Goal: Task Accomplishment & Management: Complete application form

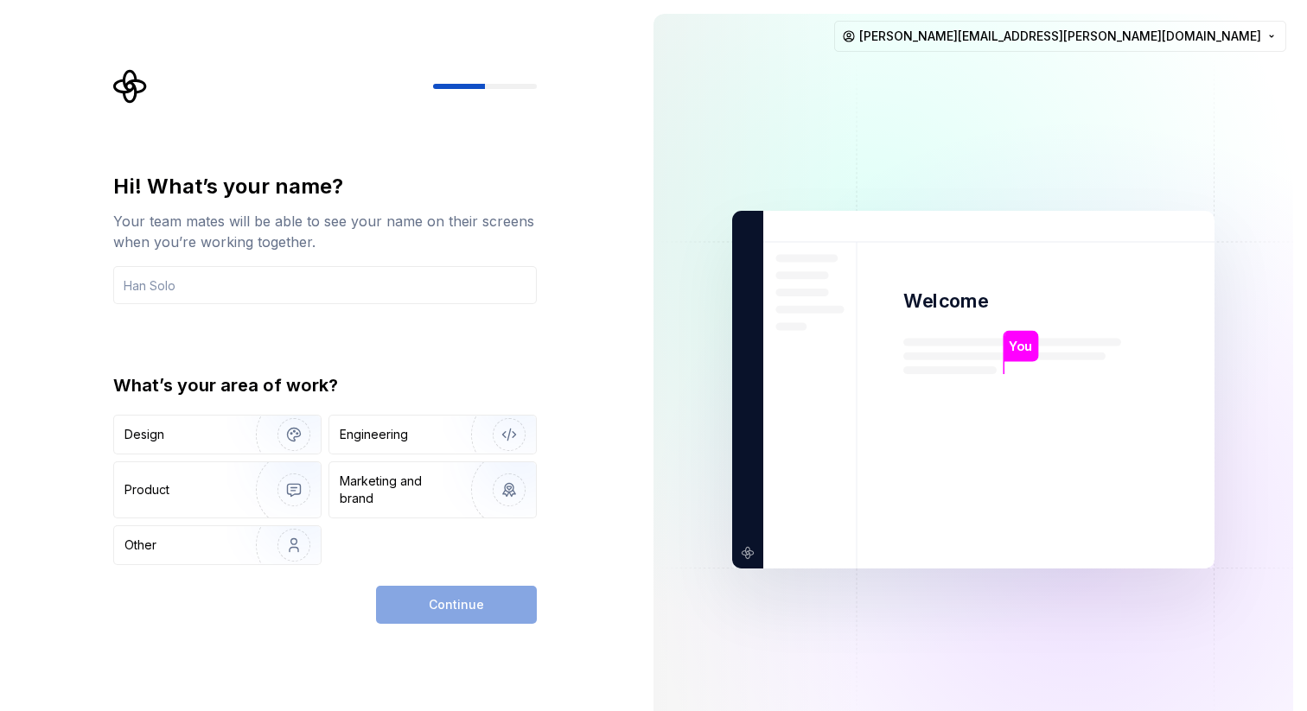
click at [494, 609] on div "Continue" at bounding box center [456, 605] width 161 height 38
click at [464, 627] on div "Hi! What’s your name? Your team mates will be able to see your name on their sc…" at bounding box center [320, 390] width 640 height 780
click at [469, 596] on div "Continue" at bounding box center [456, 605] width 161 height 38
drag, startPoint x: 193, startPoint y: 79, endPoint x: 228, endPoint y: 87, distance: 36.5
click at [192, 80] on div at bounding box center [325, 86] width 424 height 35
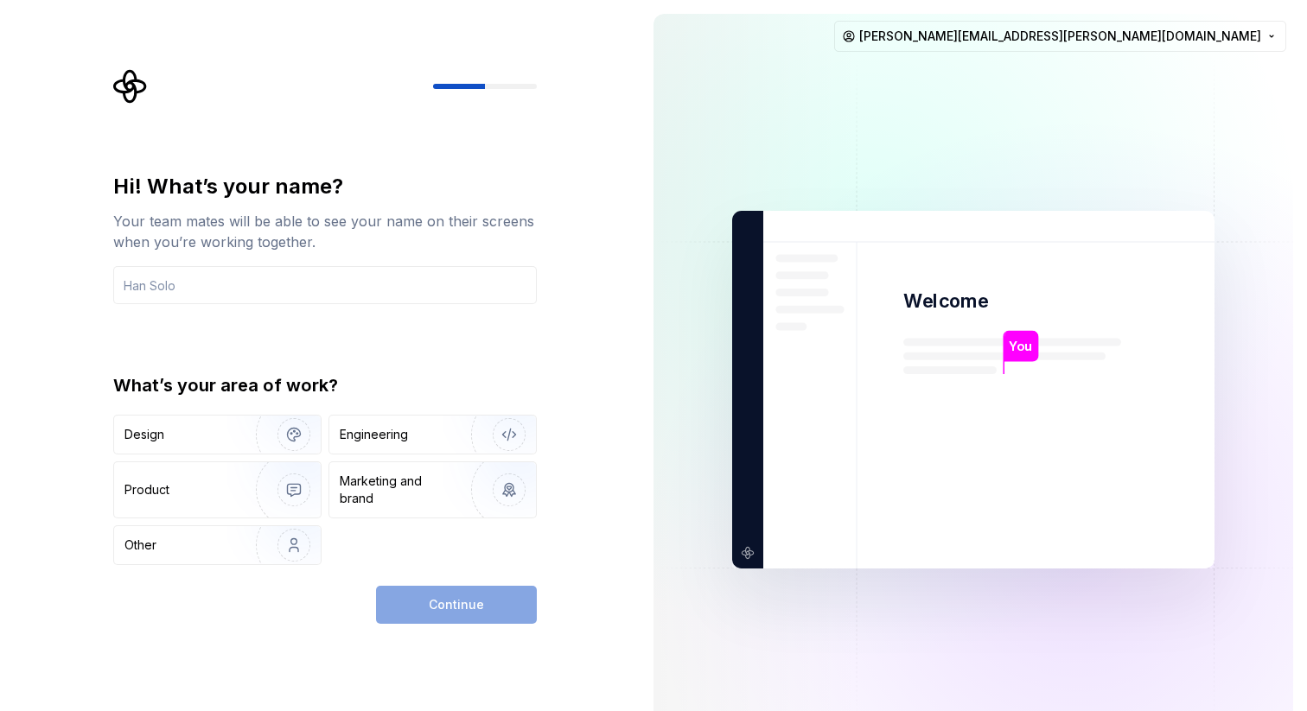
drag, startPoint x: 470, startPoint y: 81, endPoint x: 618, endPoint y: 84, distance: 147.8
click at [618, 84] on div "Hi! What’s your name? Your team mates will be able to see your name on their sc…" at bounding box center [320, 390] width 640 height 780
click at [376, 445] on div "Engineering" at bounding box center [432, 435] width 207 height 38
click at [442, 609] on div "Continue" at bounding box center [456, 605] width 161 height 38
click at [504, 431] on img "button" at bounding box center [498, 435] width 111 height 116
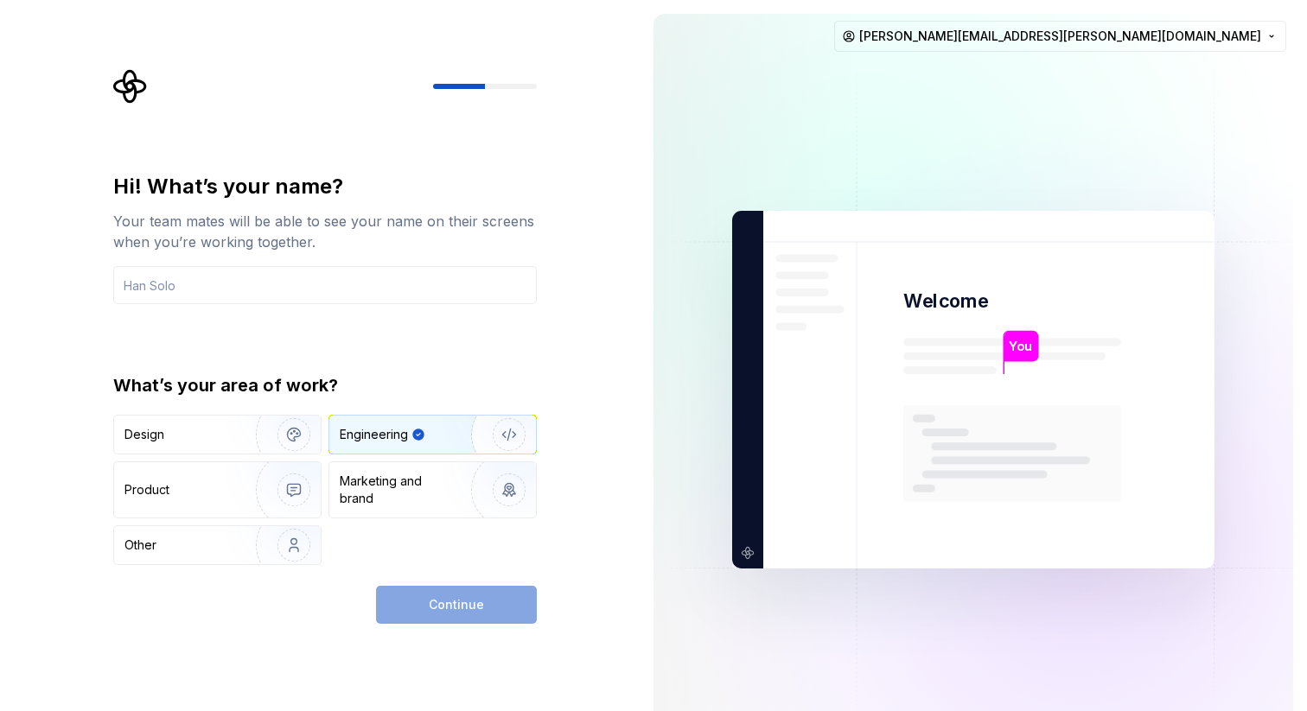
click at [475, 607] on div "Continue" at bounding box center [456, 605] width 161 height 38
click at [516, 434] on img "button" at bounding box center [498, 435] width 111 height 116
click at [350, 287] on input "text" at bounding box center [325, 285] width 424 height 38
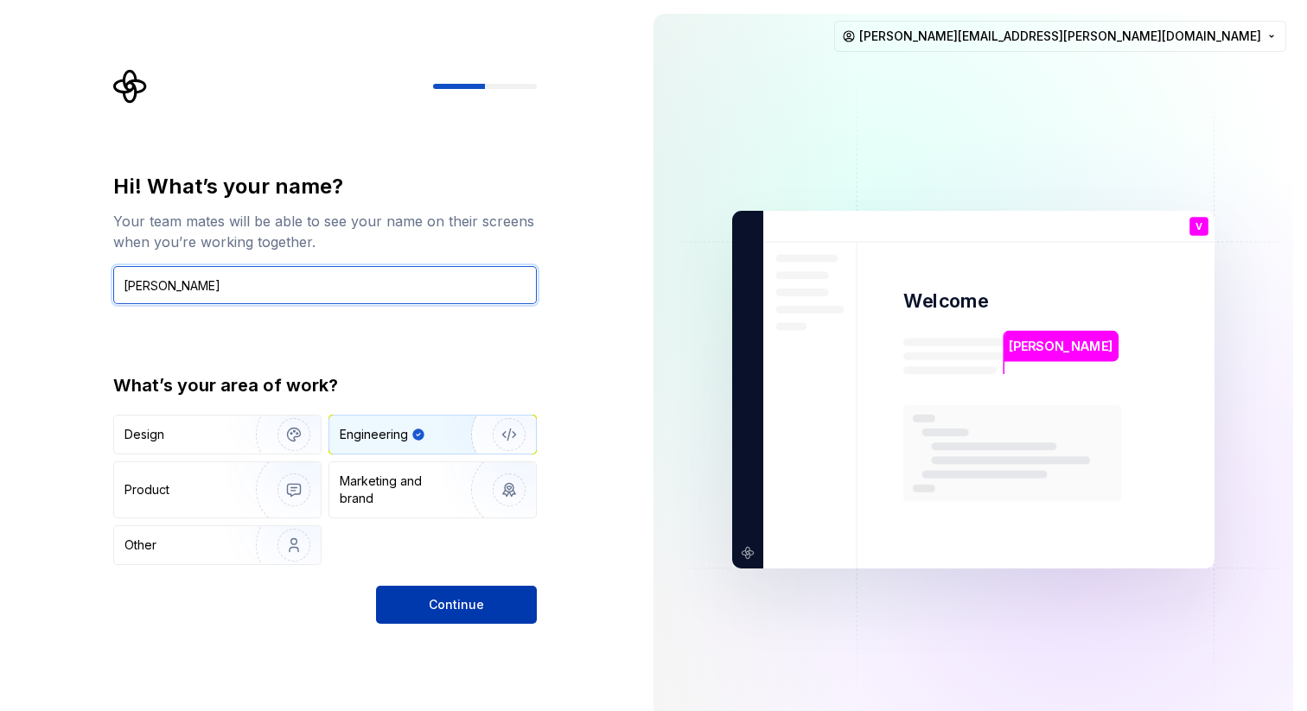
type input "Vannucci"
click at [506, 610] on button "Continue" at bounding box center [456, 605] width 161 height 38
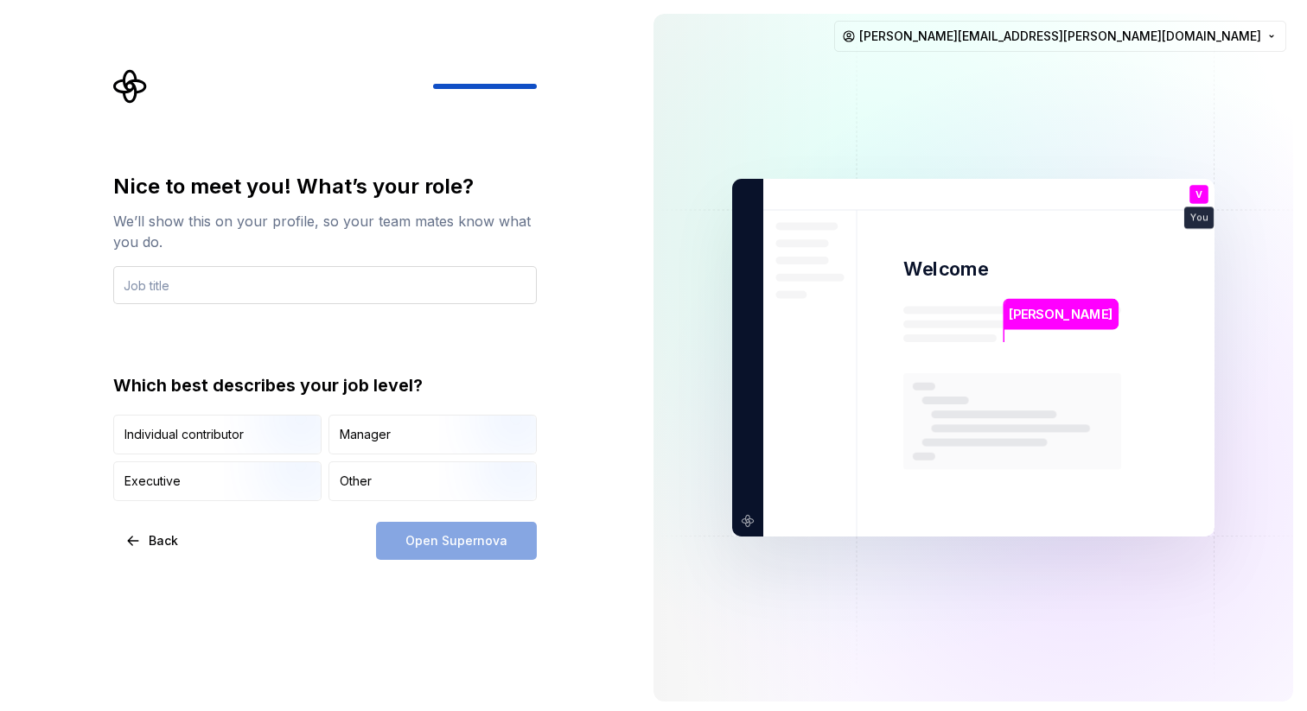
click at [286, 279] on input "text" at bounding box center [325, 285] width 424 height 38
type input "Dev Android"
click at [449, 566] on div "Nice to meet you! What’s your role? We’ll show this on your profile, so your te…" at bounding box center [320, 358] width 640 height 716
click at [443, 546] on div "Open Supernova" at bounding box center [456, 541] width 161 height 38
click at [423, 535] on div "Open Supernova" at bounding box center [456, 541] width 161 height 38
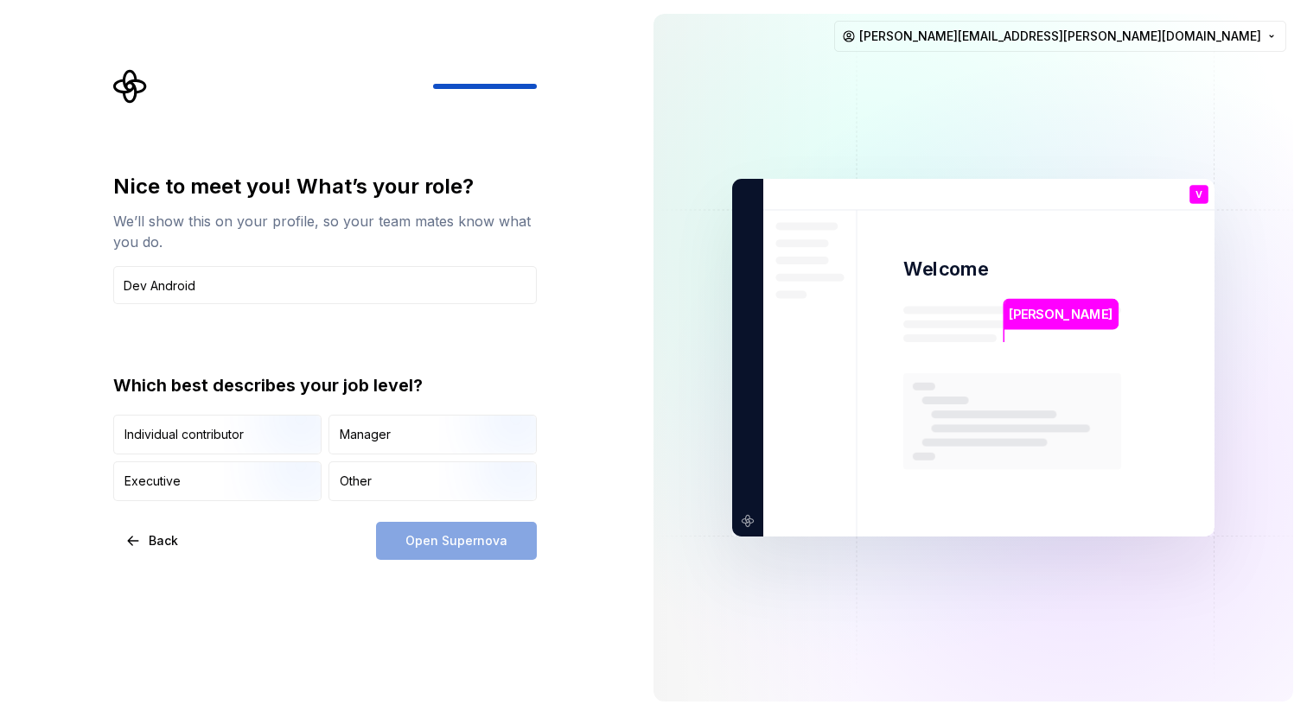
drag, startPoint x: 464, startPoint y: 542, endPoint x: 346, endPoint y: 536, distance: 118.6
click at [460, 542] on div "Open Supernova" at bounding box center [456, 541] width 161 height 38
click at [358, 471] on div "Other" at bounding box center [432, 481] width 207 height 38
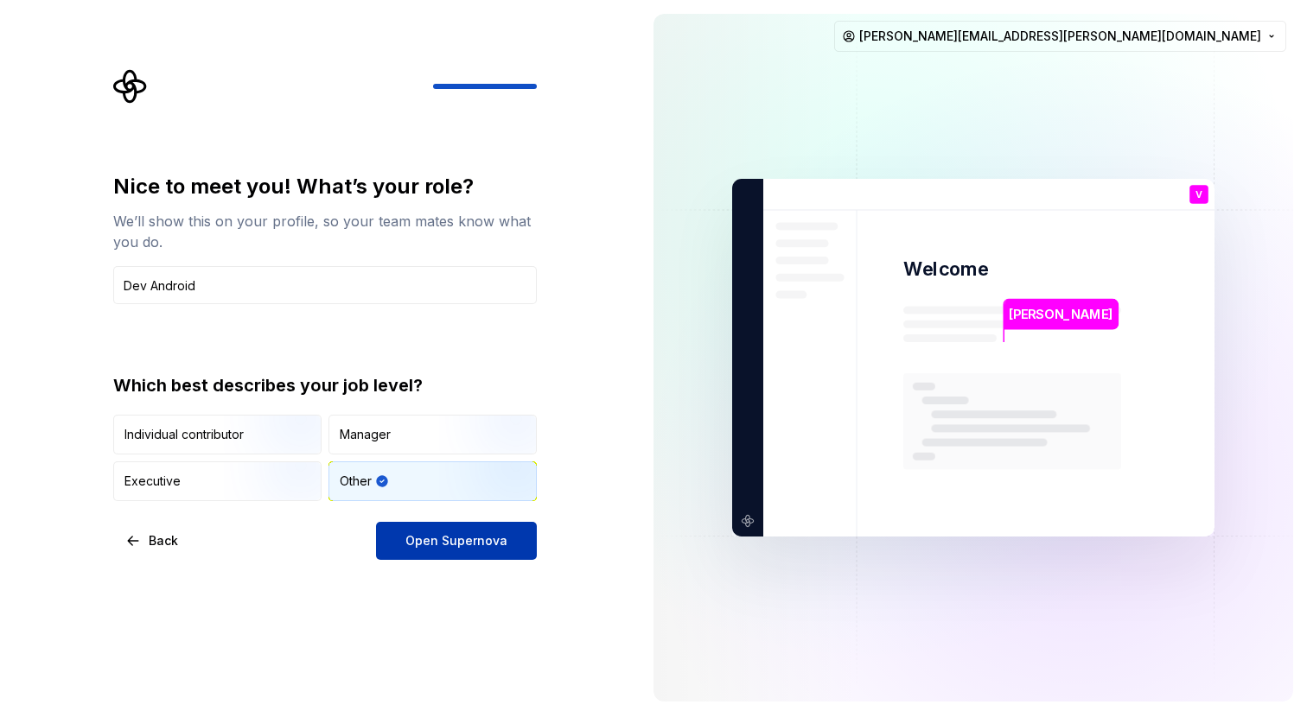
click at [443, 545] on span "Open Supernova" at bounding box center [456, 541] width 102 height 17
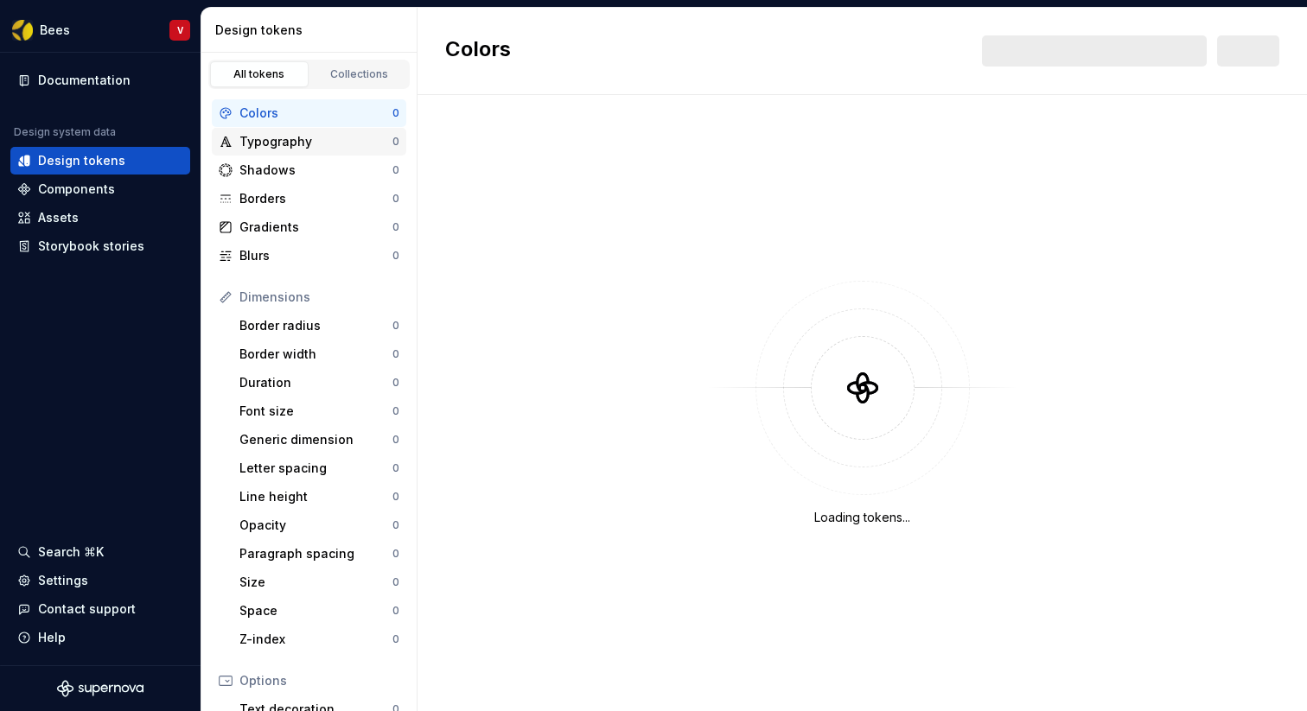
click at [267, 137] on div "Typography" at bounding box center [315, 141] width 153 height 17
click at [271, 175] on div "Shadows" at bounding box center [315, 170] width 153 height 17
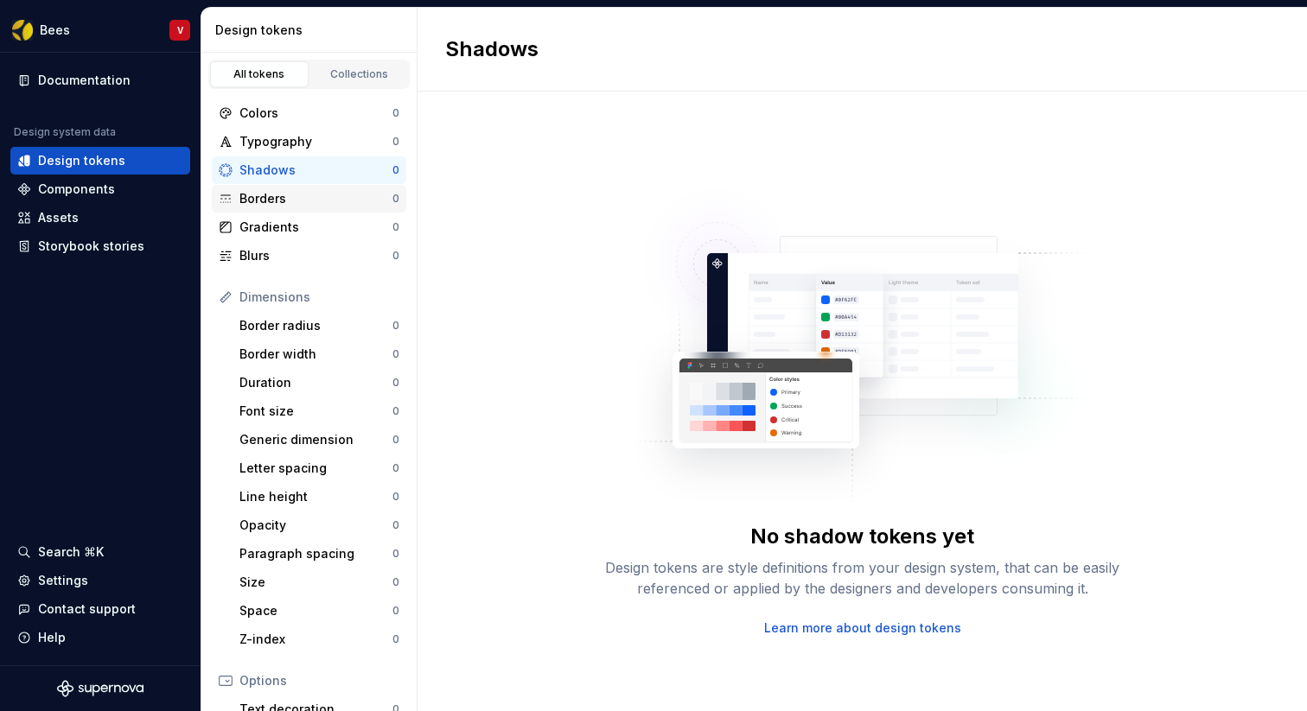
click at [274, 199] on div "Borders" at bounding box center [315, 198] width 153 height 17
click at [273, 230] on div "Gradients" at bounding box center [315, 227] width 153 height 17
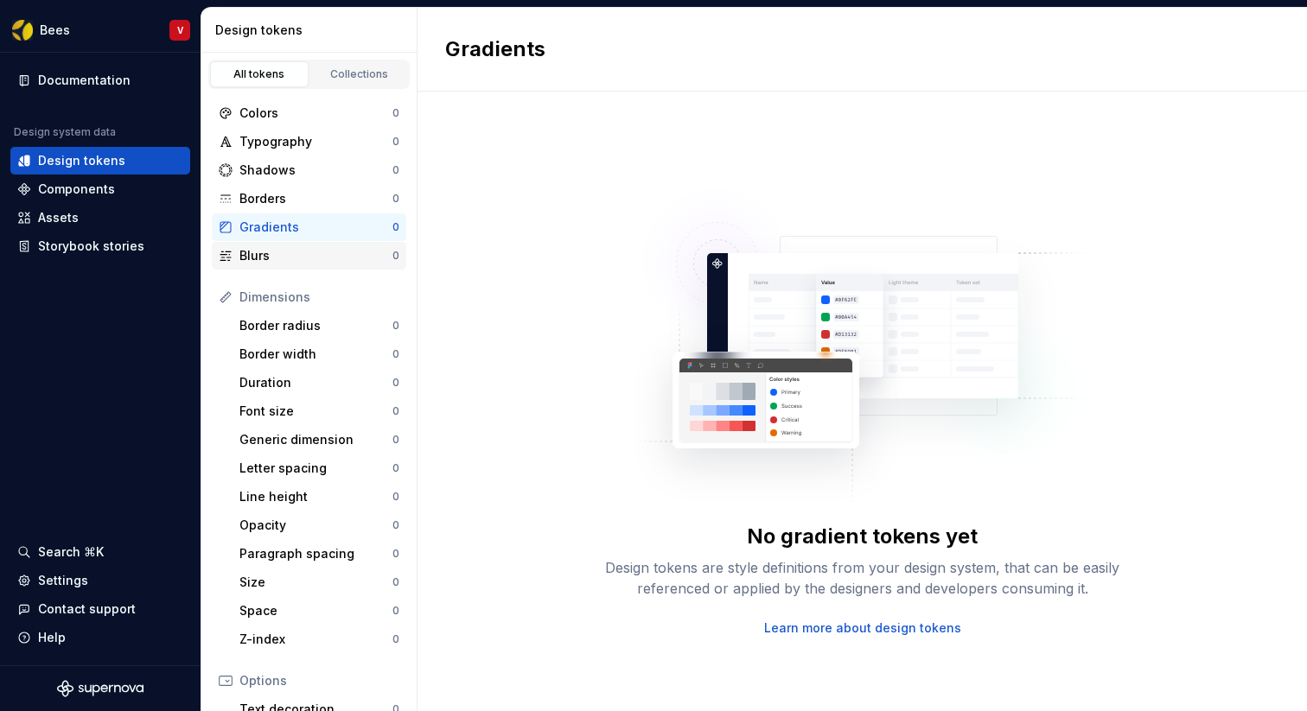
click at [268, 259] on div "Blurs" at bounding box center [315, 255] width 153 height 17
